Goal: Task Accomplishment & Management: Complete application form

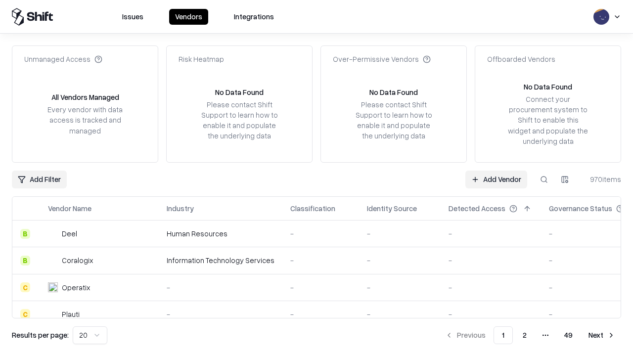
click at [496, 179] on link "Add Vendor" at bounding box center [496, 180] width 62 height 18
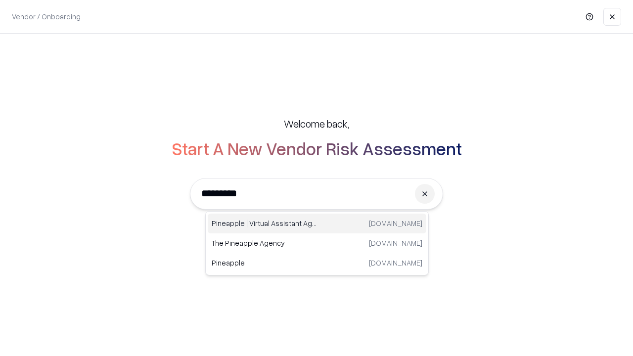
click at [317, 223] on div "Pineapple | Virtual Assistant Agency [DOMAIN_NAME]" at bounding box center [317, 224] width 218 height 20
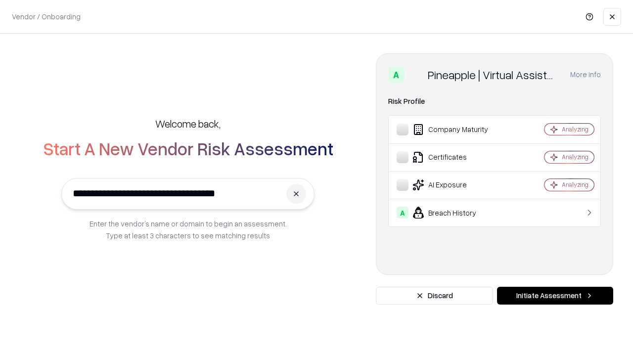
type input "**********"
click at [555, 296] on button "Initiate Assessment" at bounding box center [555, 296] width 116 height 18
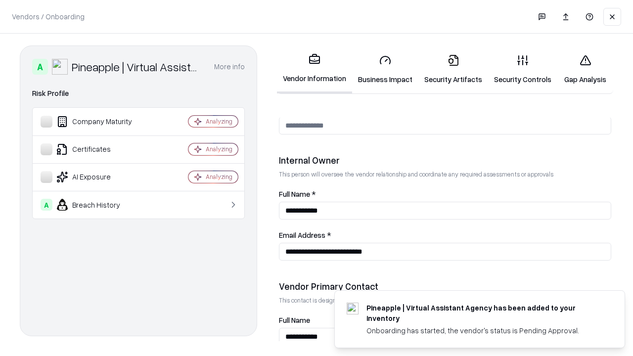
scroll to position [512, 0]
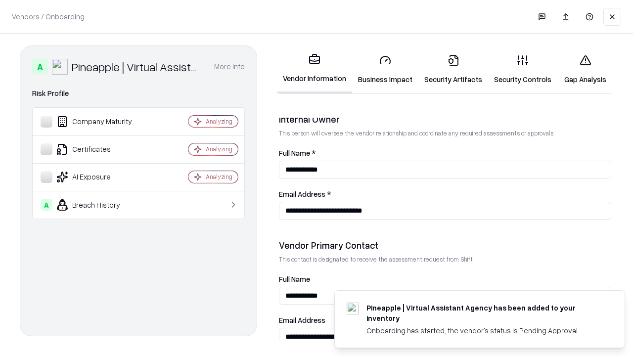
click at [385, 69] on link "Business Impact" at bounding box center [385, 69] width 66 height 46
click at [585, 69] on link "Gap Analysis" at bounding box center [585, 69] width 56 height 46
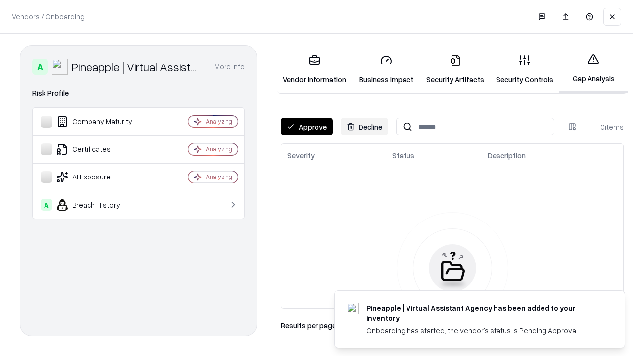
click at [306, 127] on button "Approve" at bounding box center [307, 127] width 52 height 18
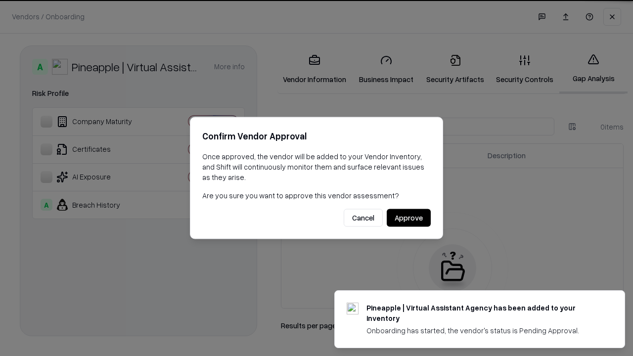
click at [408, 217] on button "Approve" at bounding box center [409, 218] width 44 height 18
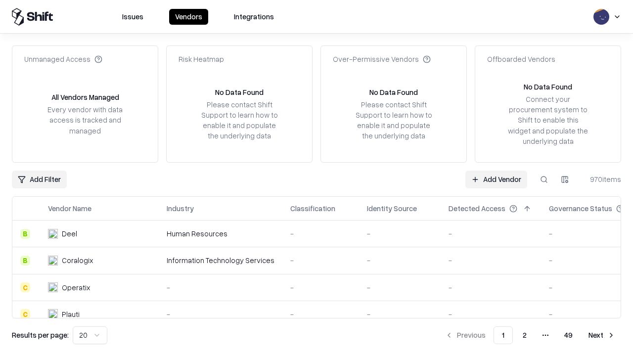
type input "**********"
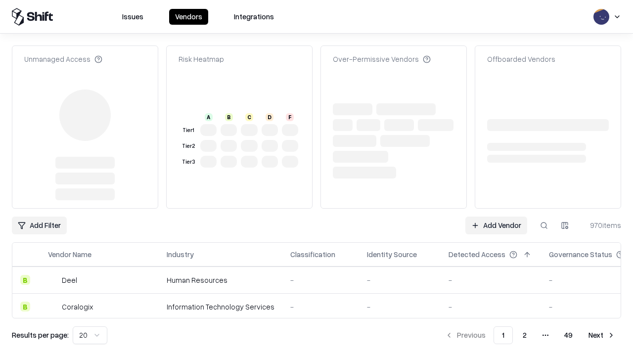
click at [496, 216] on link "Add Vendor" at bounding box center [496, 225] width 62 height 18
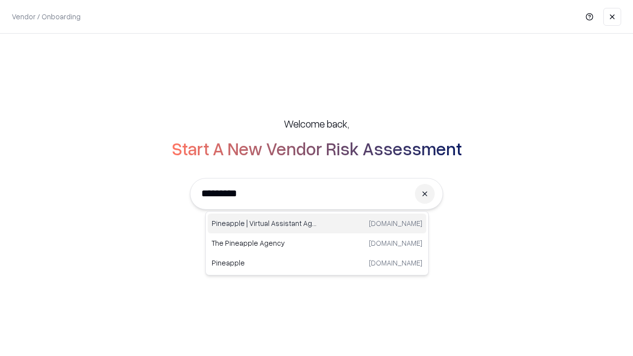
click at [317, 223] on div "Pineapple | Virtual Assistant Agency [DOMAIN_NAME]" at bounding box center [317, 224] width 218 height 20
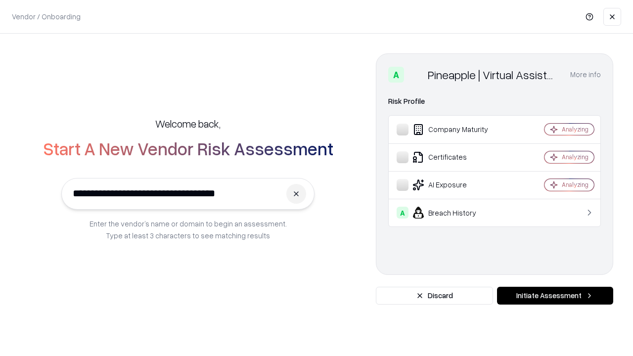
type input "**********"
click at [555, 296] on button "Initiate Assessment" at bounding box center [555, 296] width 116 height 18
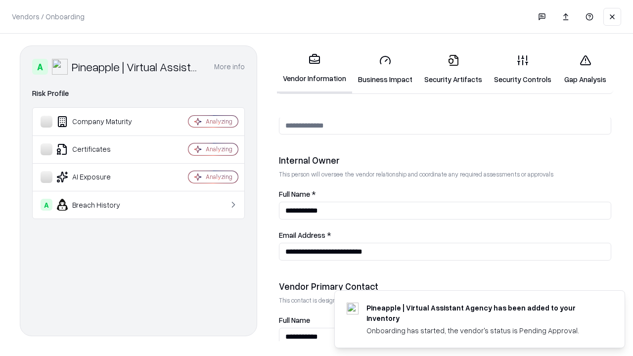
scroll to position [512, 0]
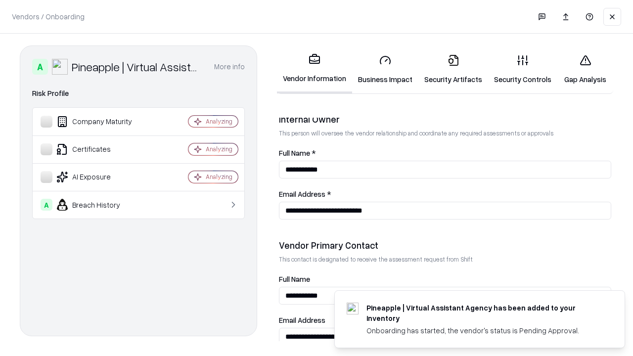
click at [585, 69] on link "Gap Analysis" at bounding box center [585, 69] width 56 height 46
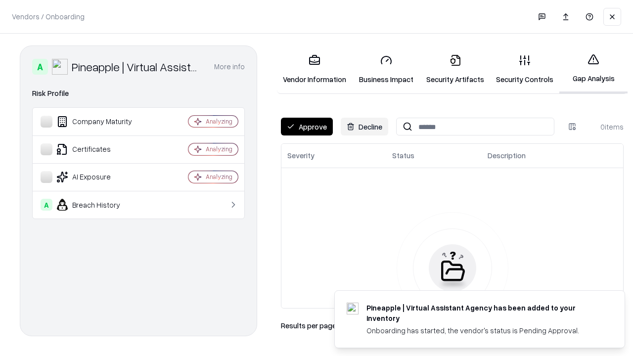
click at [306, 127] on button "Approve" at bounding box center [307, 127] width 52 height 18
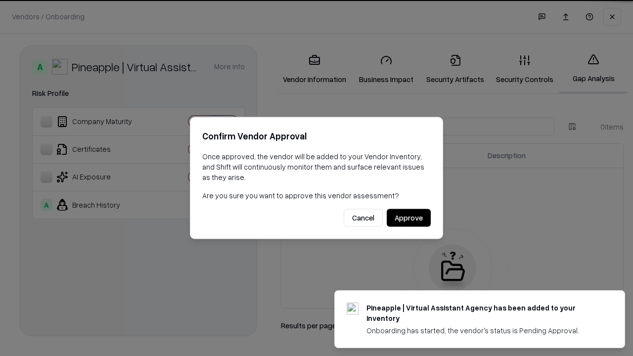
click at [408, 217] on button "Approve" at bounding box center [409, 218] width 44 height 18
